Goal: Information Seeking & Learning: Learn about a topic

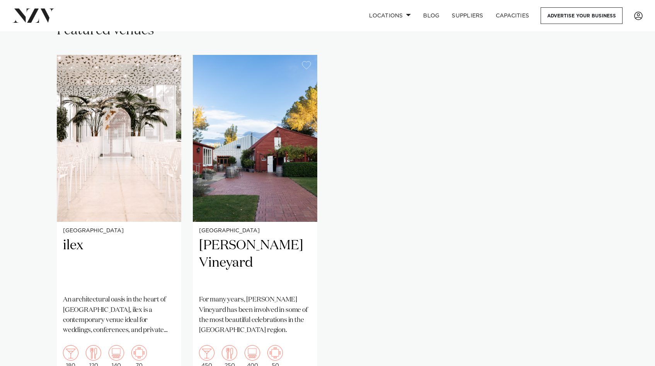
scroll to position [556, 0]
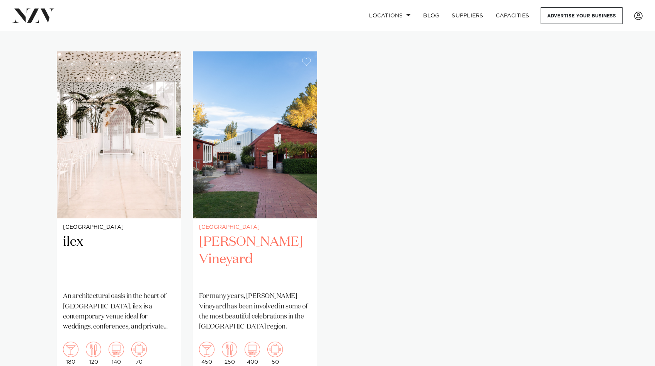
click at [250, 235] on h2 "[PERSON_NAME] Vineyard" at bounding box center [255, 259] width 112 height 52
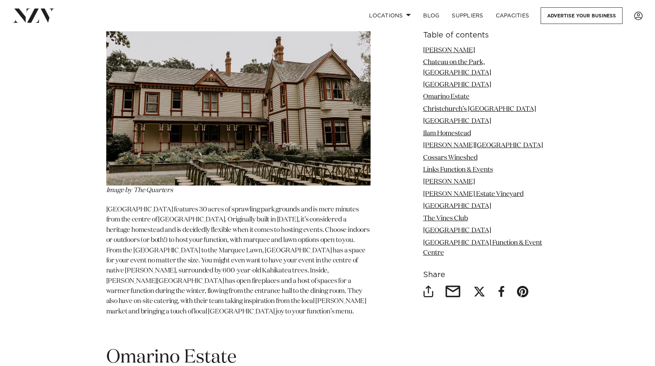
scroll to position [1820, 0]
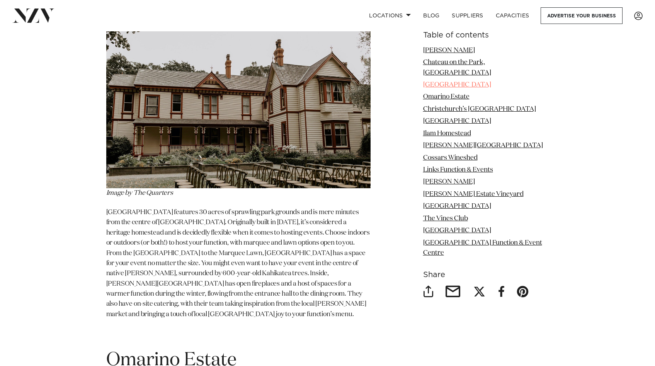
click at [440, 82] on link "[GEOGRAPHIC_DATA]" at bounding box center [457, 85] width 68 height 7
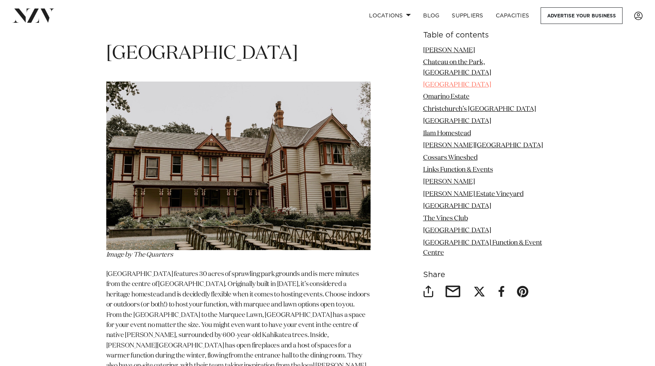
scroll to position [1724, 0]
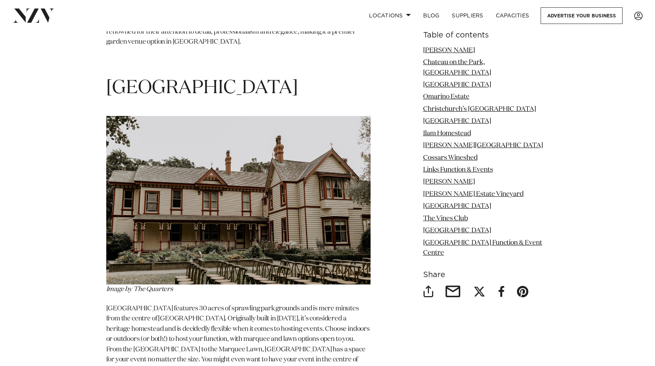
click at [327, 133] on img at bounding box center [238, 200] width 264 height 169
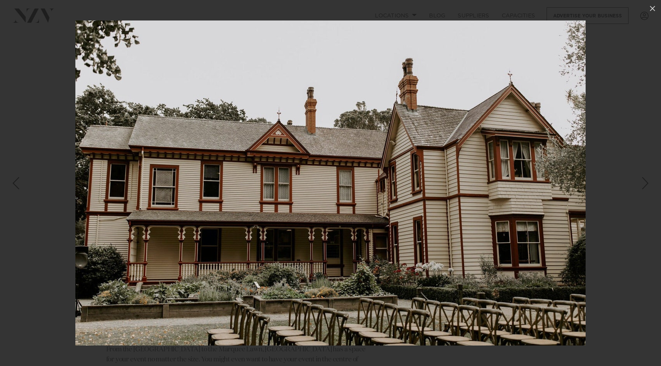
click at [644, 187] on div "Next slide" at bounding box center [645, 183] width 10 height 15
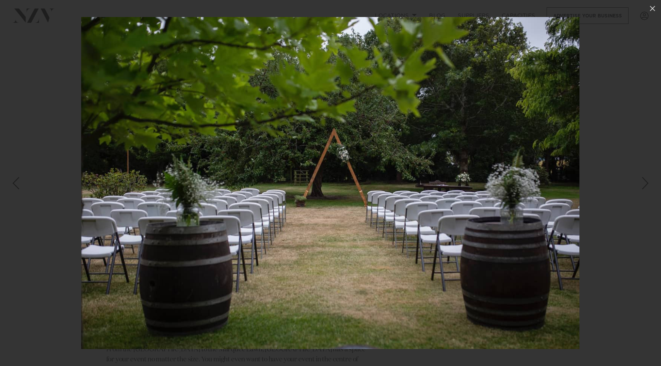
click at [644, 187] on div "Next slide" at bounding box center [645, 183] width 10 height 15
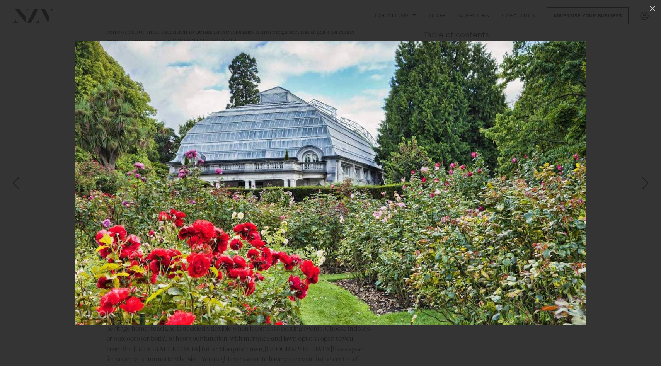
click at [644, 187] on div "Next slide" at bounding box center [645, 183] width 10 height 15
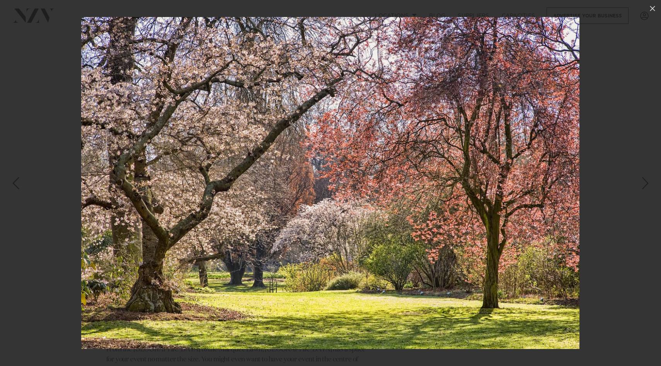
click at [644, 187] on div "Next slide" at bounding box center [645, 183] width 10 height 15
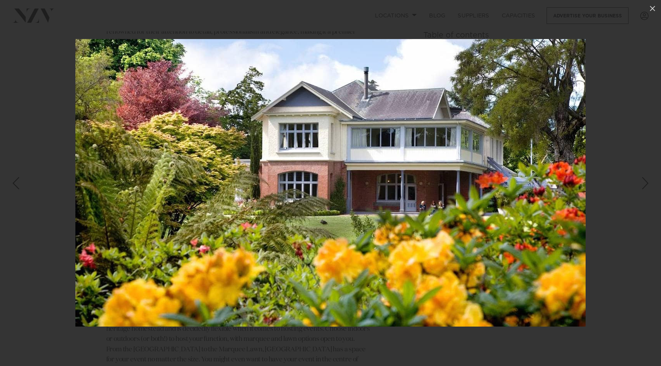
click at [644, 187] on div "Next slide" at bounding box center [645, 183] width 10 height 15
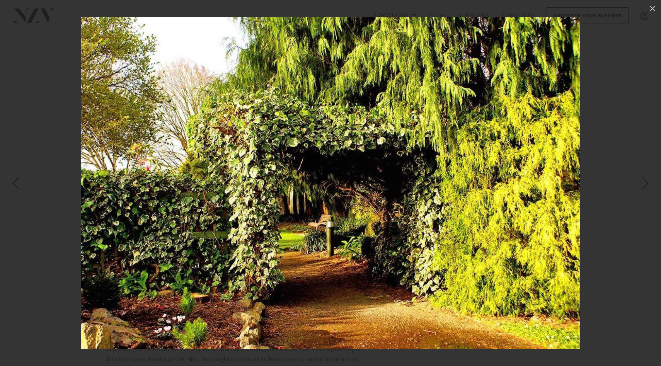
click at [644, 187] on div "Next slide" at bounding box center [645, 183] width 10 height 15
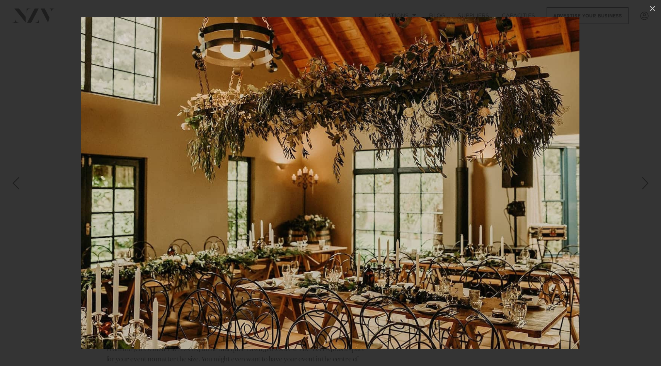
click at [644, 187] on div "Next slide" at bounding box center [645, 183] width 10 height 15
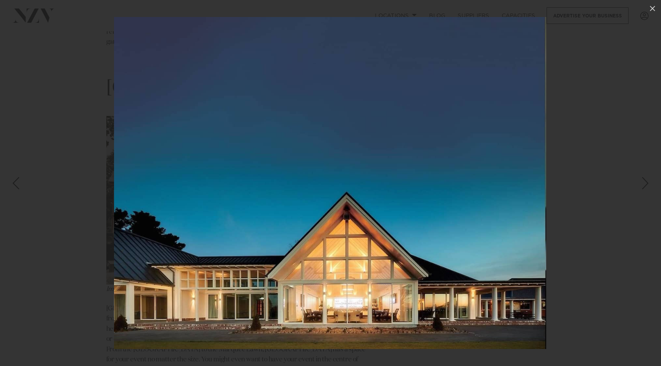
click at [644, 187] on div "Next slide" at bounding box center [645, 183] width 10 height 15
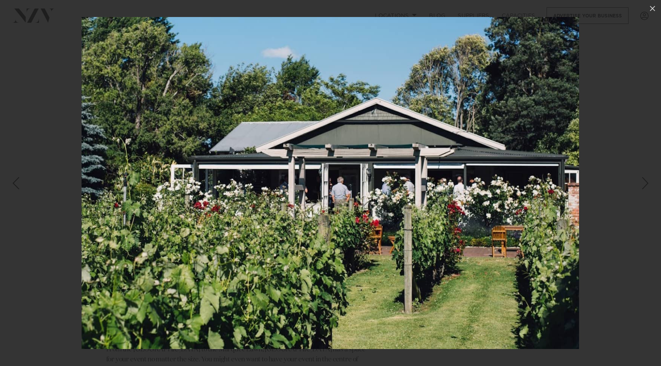
click at [644, 187] on div "Next slide" at bounding box center [645, 183] width 10 height 15
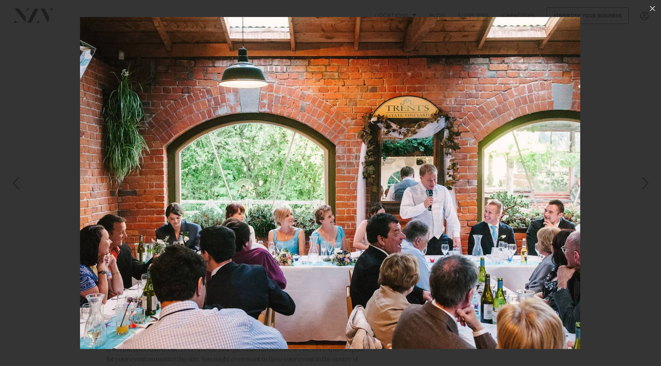
click at [644, 187] on div "Next slide" at bounding box center [645, 183] width 10 height 15
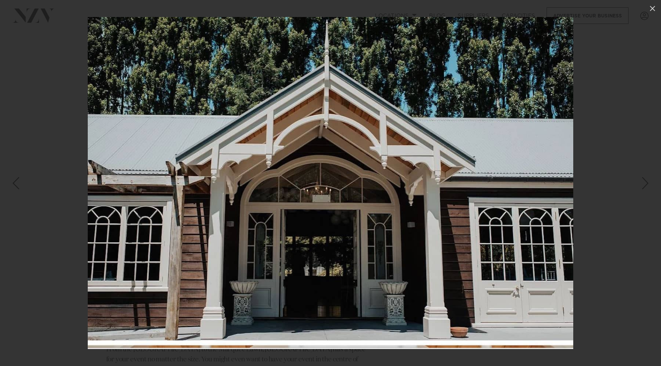
click at [644, 187] on div "Next slide" at bounding box center [645, 183] width 10 height 15
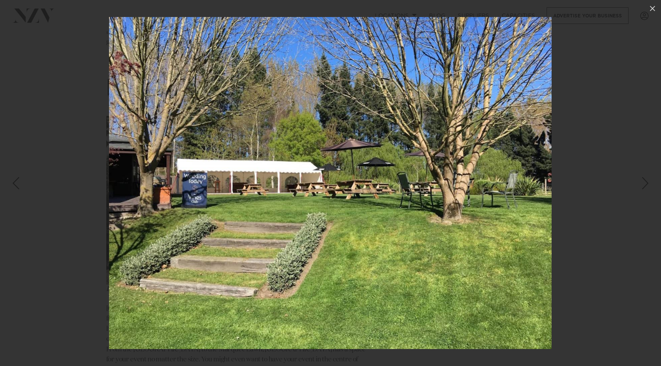
click at [644, 187] on div "Next slide" at bounding box center [645, 183] width 10 height 15
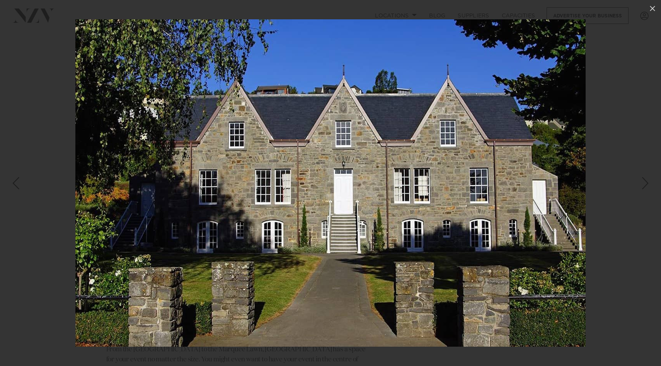
click at [644, 187] on div "Next slide" at bounding box center [645, 183] width 10 height 15
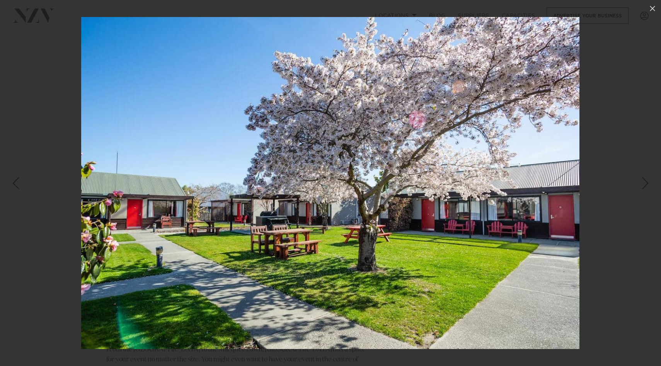
click at [644, 187] on div "Next slide" at bounding box center [645, 183] width 10 height 15
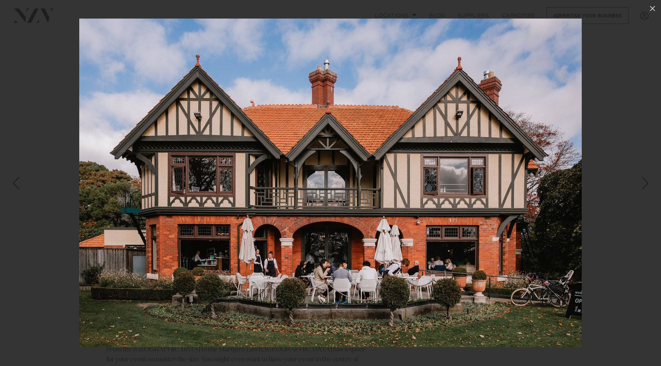
click at [17, 183] on div "Previous slide" at bounding box center [15, 183] width 10 height 15
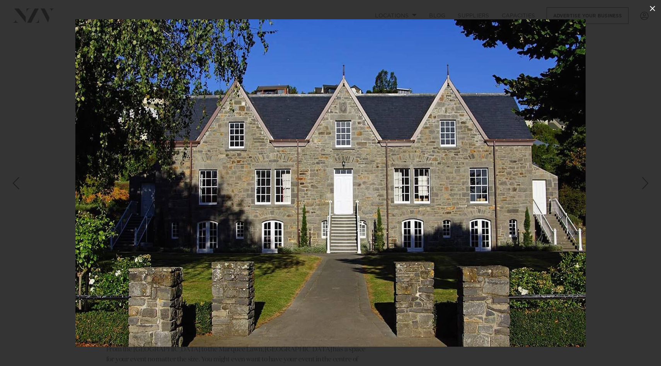
click at [650, 8] on icon at bounding box center [652, 8] width 9 height 9
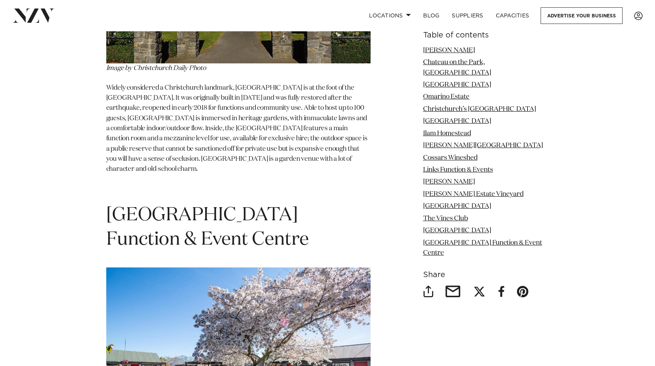
scroll to position [6361, 0]
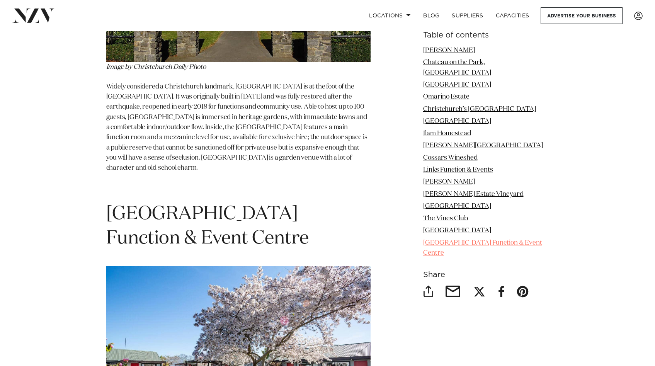
click at [450, 240] on link "[GEOGRAPHIC_DATA] Function & Event Centre" at bounding box center [482, 248] width 119 height 17
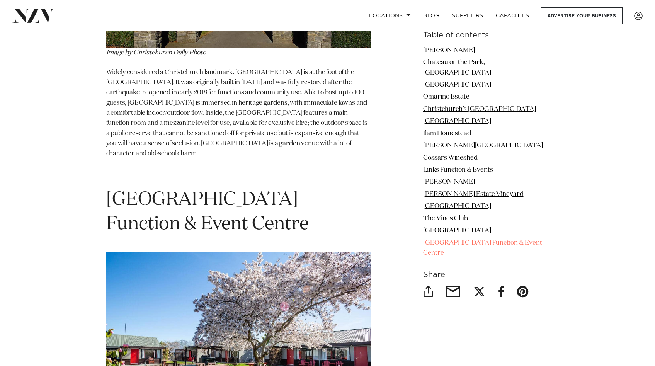
scroll to position [6377, 0]
